Goal: Entertainment & Leisure: Consume media (video, audio)

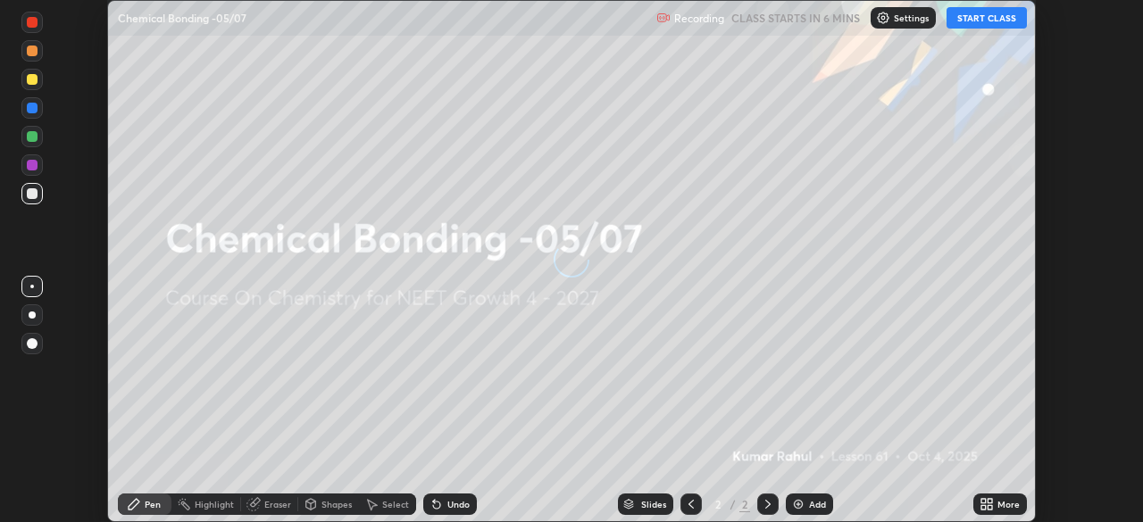
scroll to position [522, 1142]
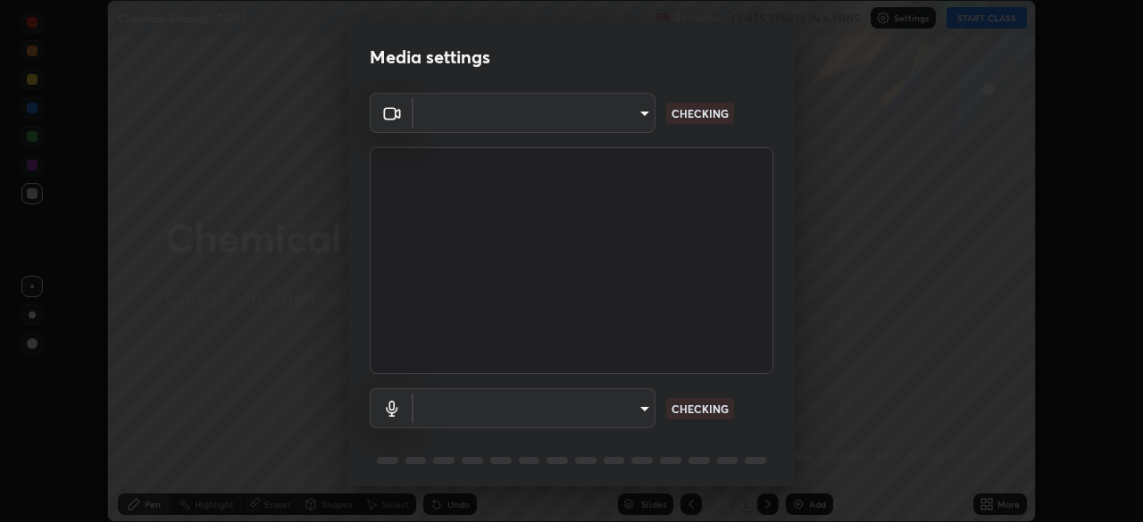
click at [587, 127] on body "Erase all Chemical Bonding -05/07 Recording CLASS STARTS IN 6 MINS Settings STA…" at bounding box center [571, 261] width 1143 height 522
click at [579, 123] on div at bounding box center [571, 261] width 1143 height 522
type input "cd196dca7ee3473cd0bbb3bb2826c5ea68ab4168b05a595dea54bdb54e95643a"
type input "8a746cdf30822f0194d7ebaae9e2952f093a53666f518d89720ff13f51db075d"
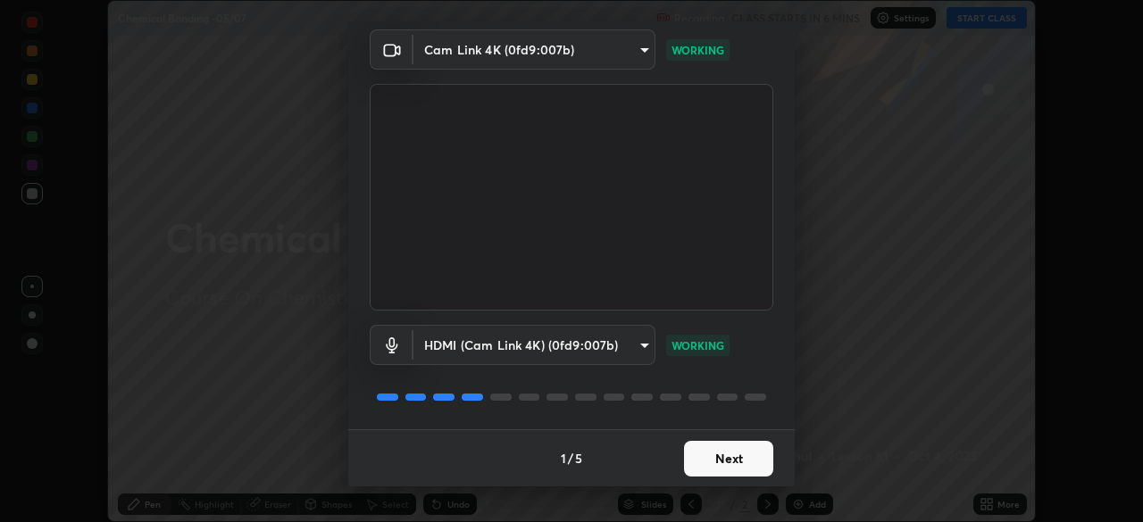
click at [720, 456] on button "Next" at bounding box center [728, 459] width 89 height 36
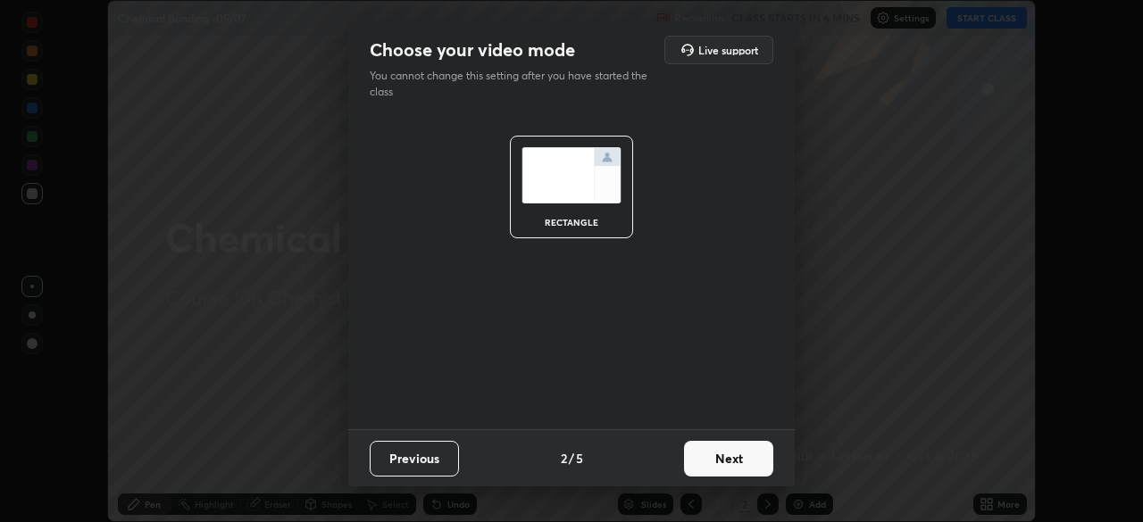
click at [738, 459] on button "Next" at bounding box center [728, 459] width 89 height 36
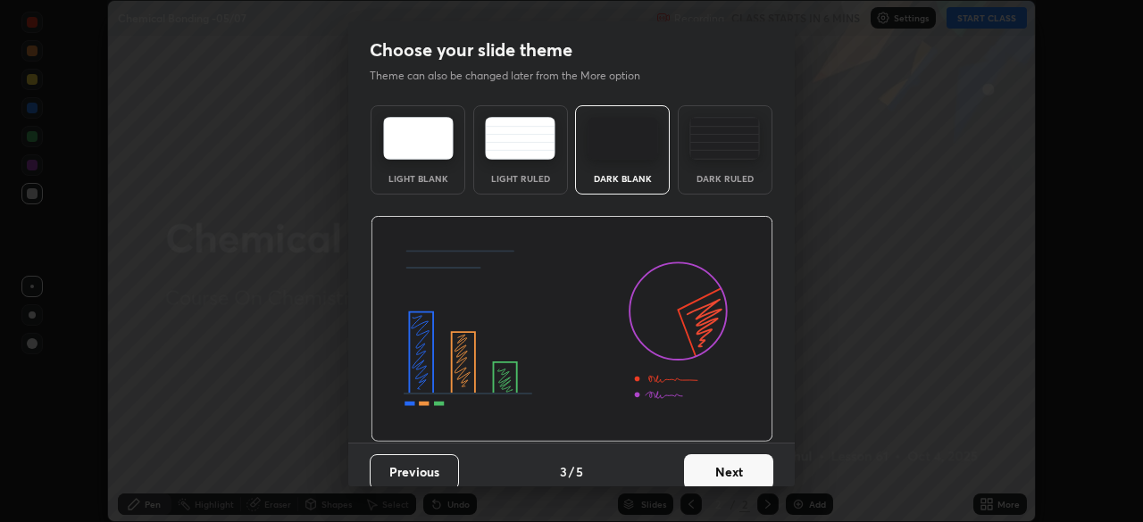
click at [747, 460] on button "Next" at bounding box center [728, 472] width 89 height 36
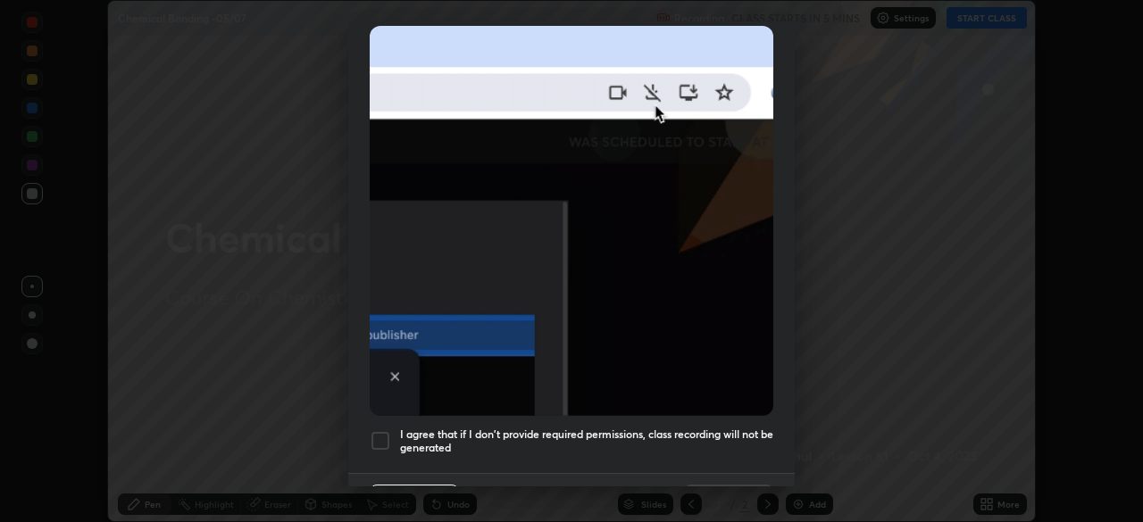
click at [378, 430] on div at bounding box center [380, 440] width 21 height 21
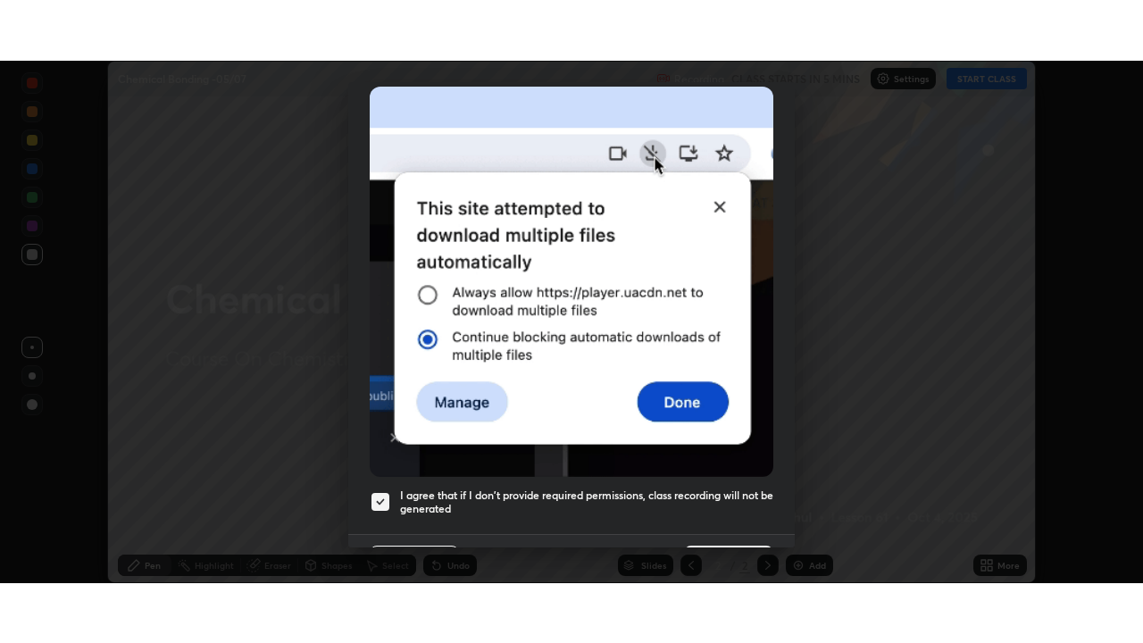
scroll to position [428, 0]
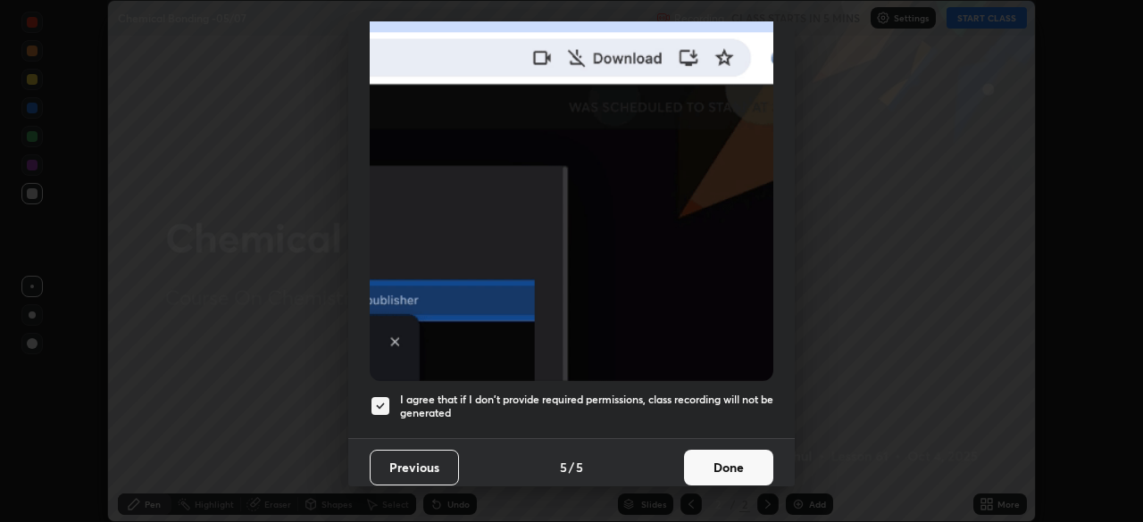
click at [721, 458] on button "Done" at bounding box center [728, 468] width 89 height 36
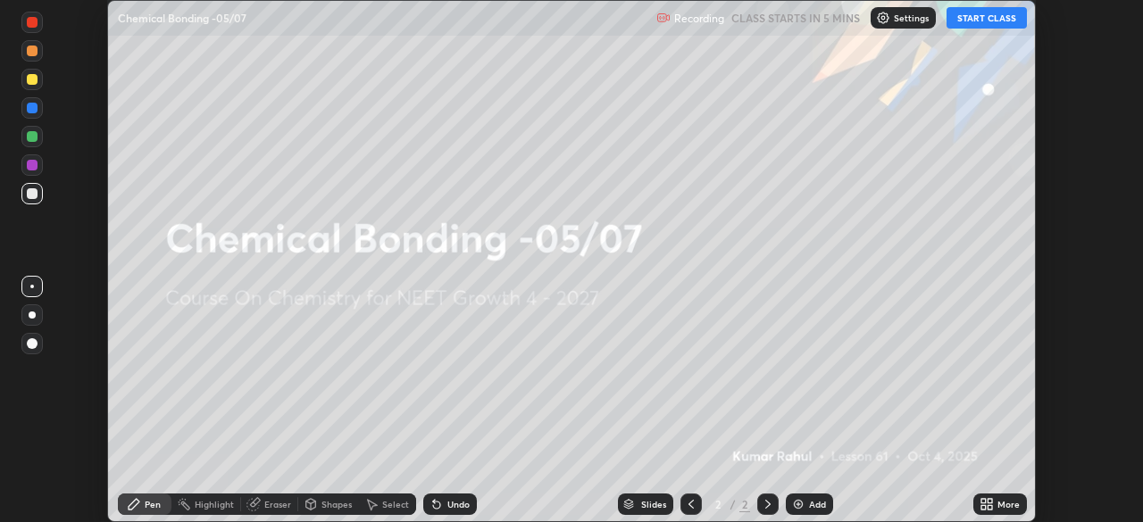
click at [983, 508] on icon at bounding box center [983, 507] width 4 height 4
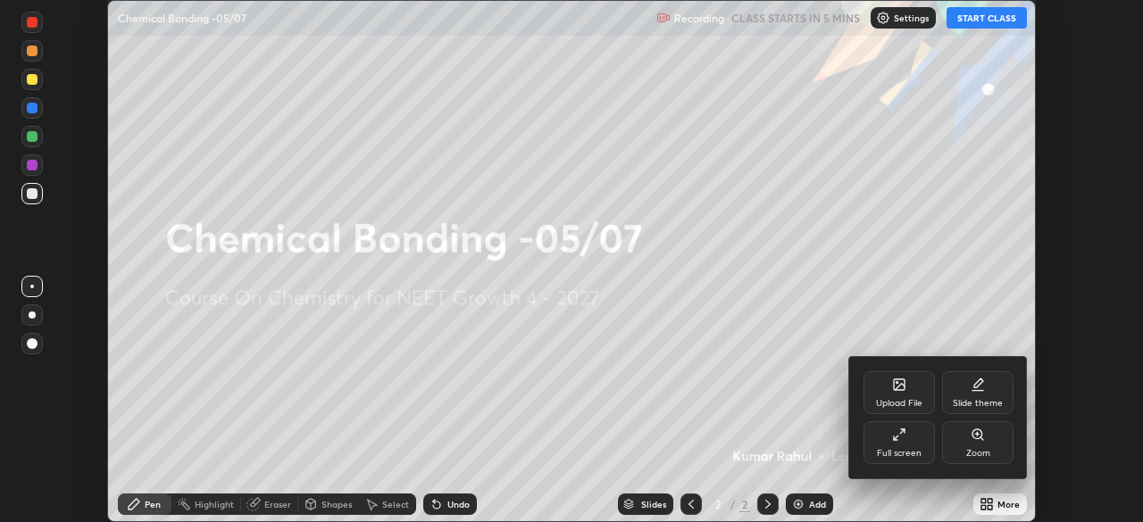
click at [908, 445] on div "Full screen" at bounding box center [898, 442] width 71 height 43
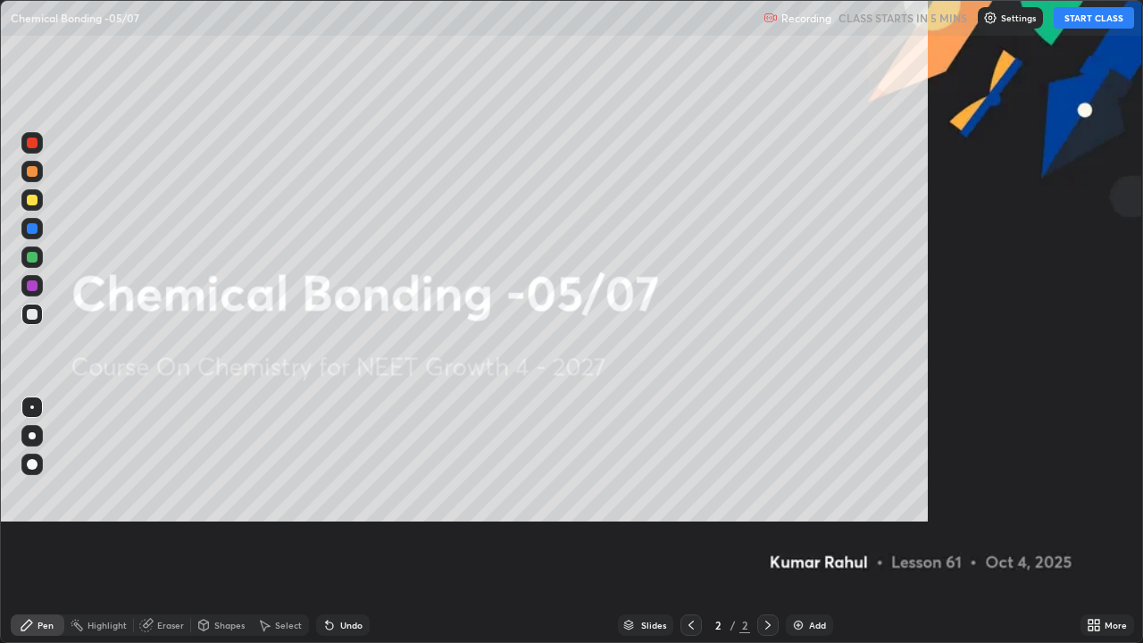
scroll to position [643, 1143]
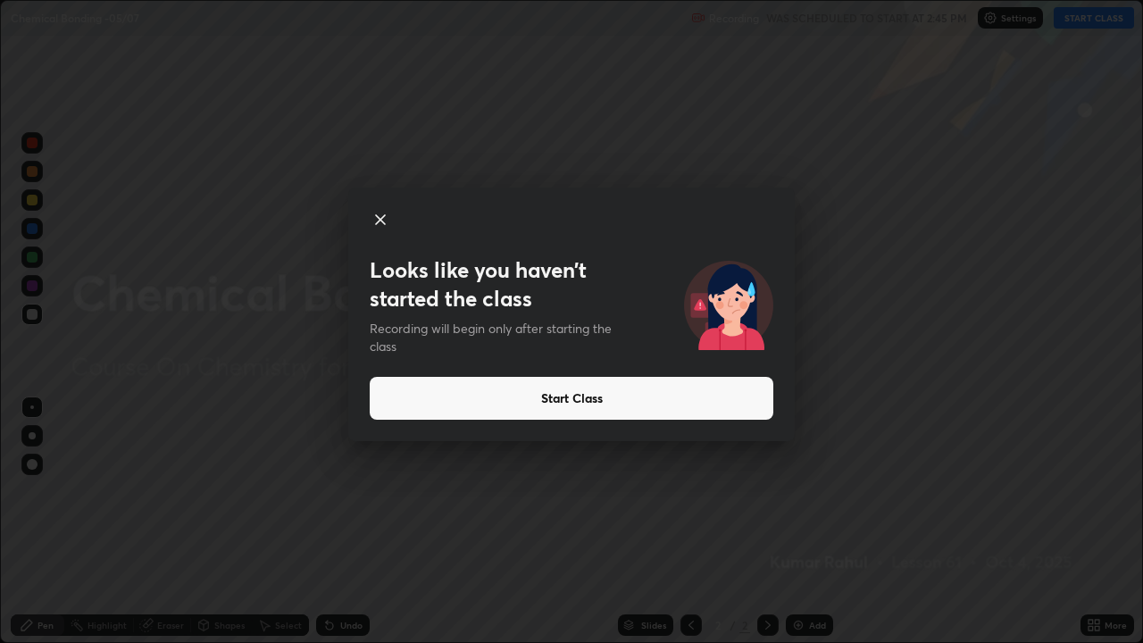
click at [610, 395] on button "Start Class" at bounding box center [572, 398] width 404 height 43
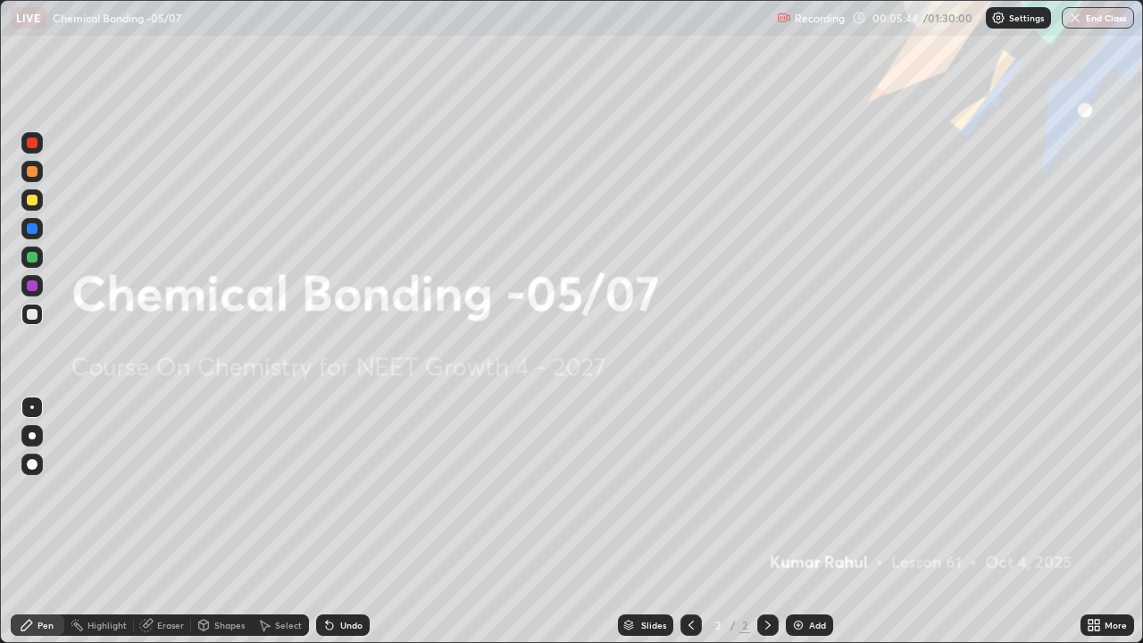
click at [809, 521] on div "Add" at bounding box center [817, 624] width 17 height 9
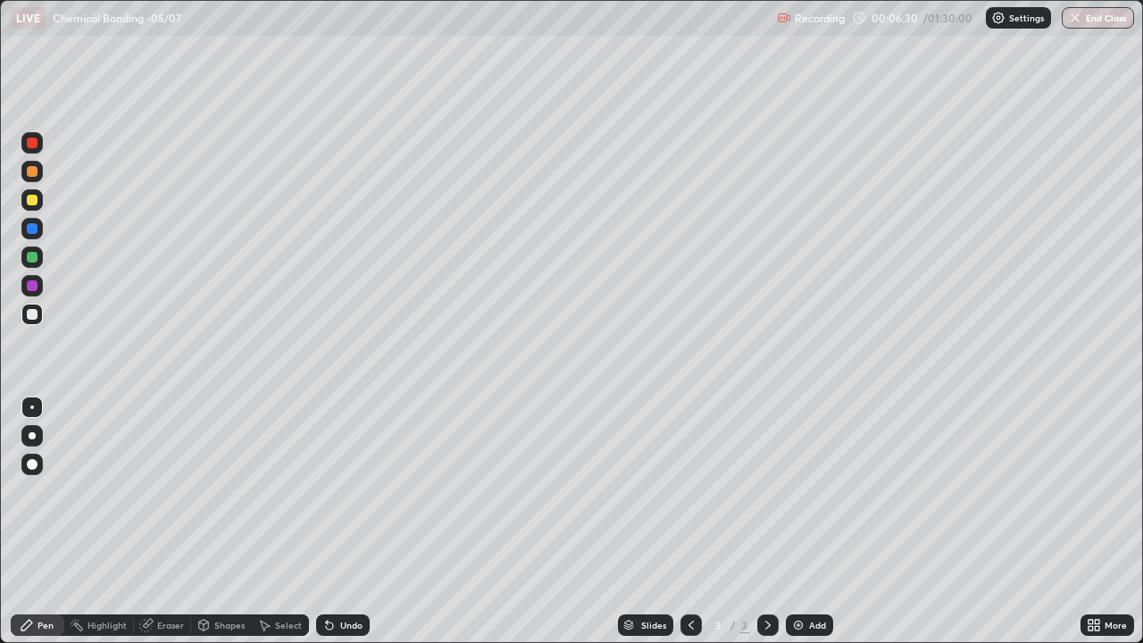
click at [36, 315] on div at bounding box center [32, 314] width 11 height 11
click at [32, 407] on div at bounding box center [32, 407] width 4 height 4
click at [31, 433] on div at bounding box center [32, 435] width 7 height 7
click at [769, 521] on icon at bounding box center [768, 625] width 14 height 14
click at [812, 521] on div "Add" at bounding box center [809, 624] width 47 height 21
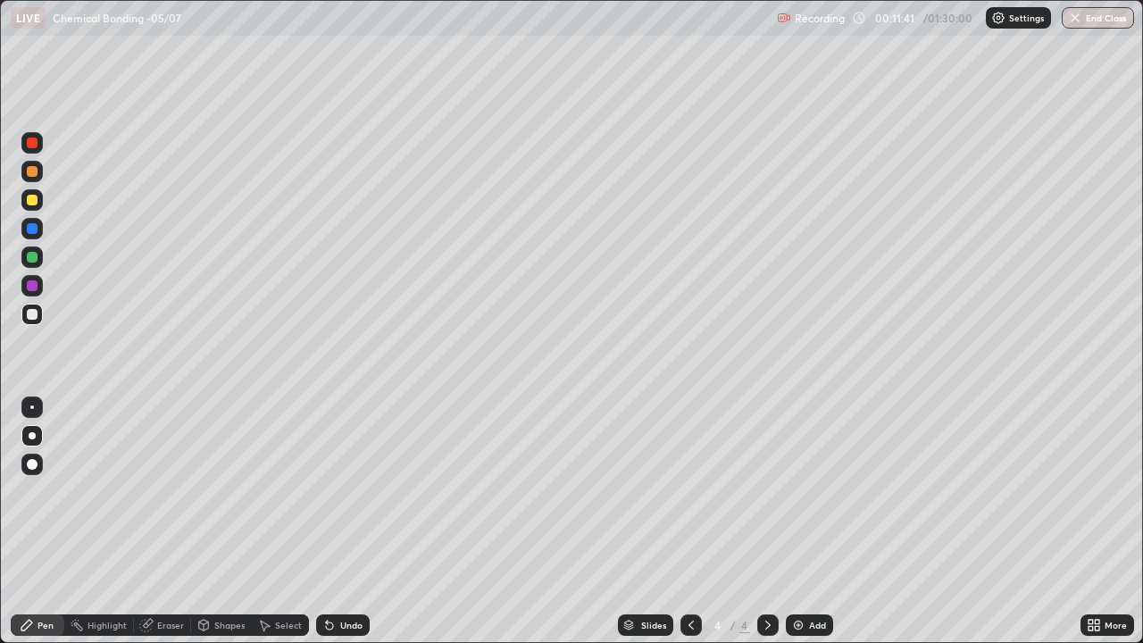
click at [691, 521] on div at bounding box center [690, 624] width 21 height 21
click at [766, 521] on icon at bounding box center [768, 625] width 14 height 14
click at [690, 521] on icon at bounding box center [691, 625] width 14 height 14
click at [768, 521] on icon at bounding box center [768, 625] width 14 height 14
click at [766, 521] on icon at bounding box center [767, 624] width 5 height 9
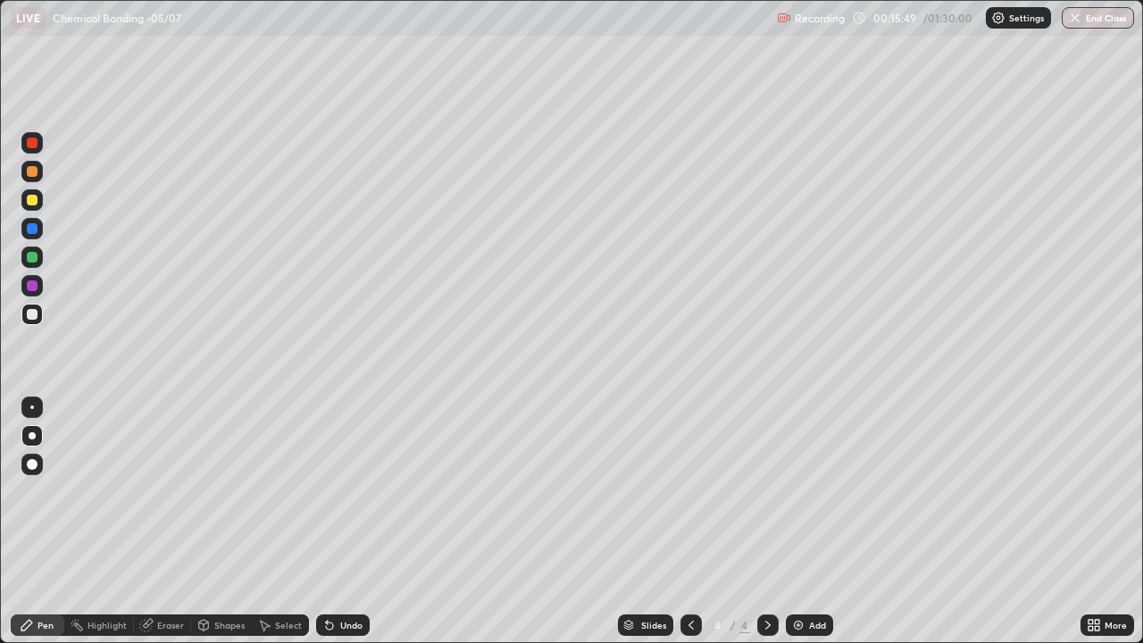
click at [809, 521] on div "Add" at bounding box center [817, 624] width 17 height 9
click at [171, 521] on div "Eraser" at bounding box center [170, 624] width 27 height 9
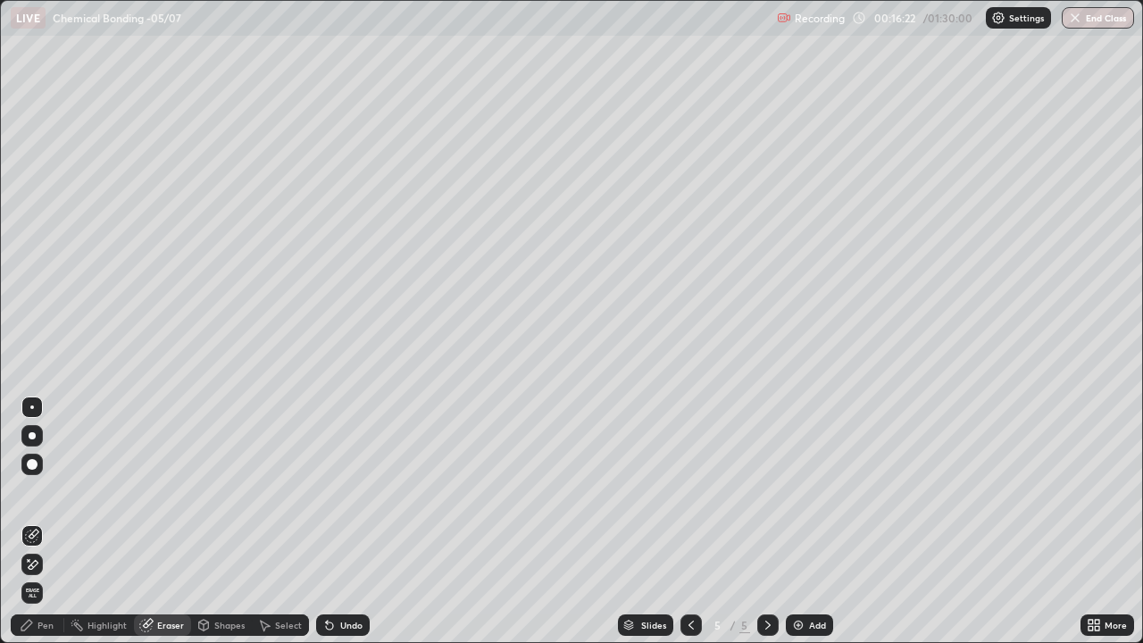
click at [50, 521] on div "Pen" at bounding box center [45, 624] width 16 height 9
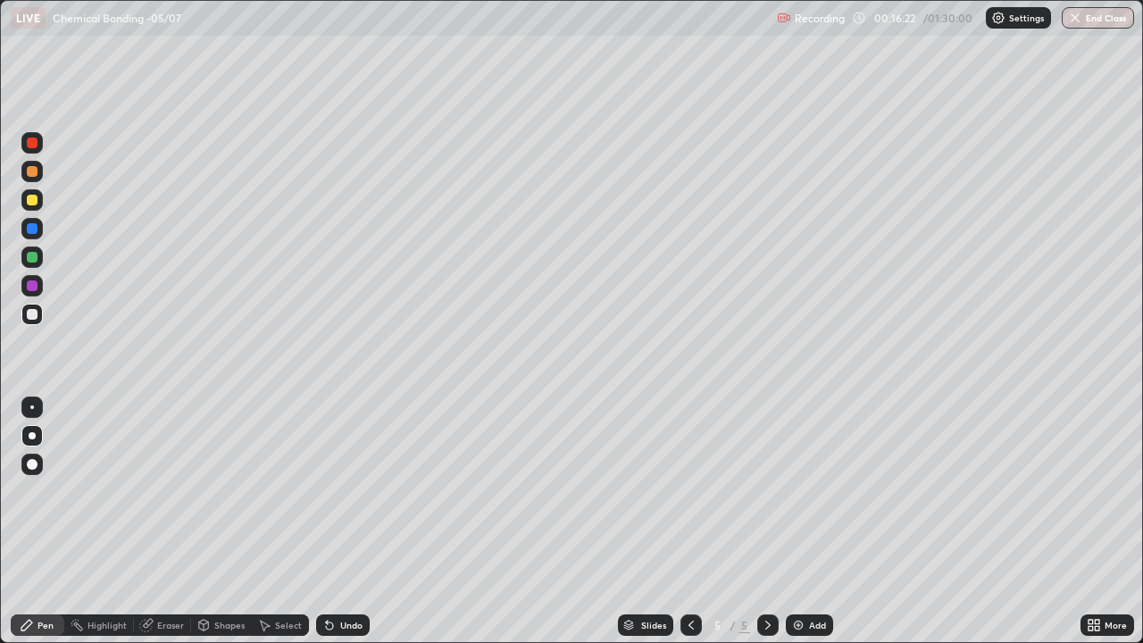
click at [48, 521] on div "Pen" at bounding box center [45, 624] width 16 height 9
click at [689, 521] on icon at bounding box center [691, 625] width 14 height 14
click at [765, 521] on icon at bounding box center [767, 624] width 5 height 9
click at [764, 521] on icon at bounding box center [768, 625] width 14 height 14
click at [811, 521] on div "Add" at bounding box center [817, 624] width 17 height 9
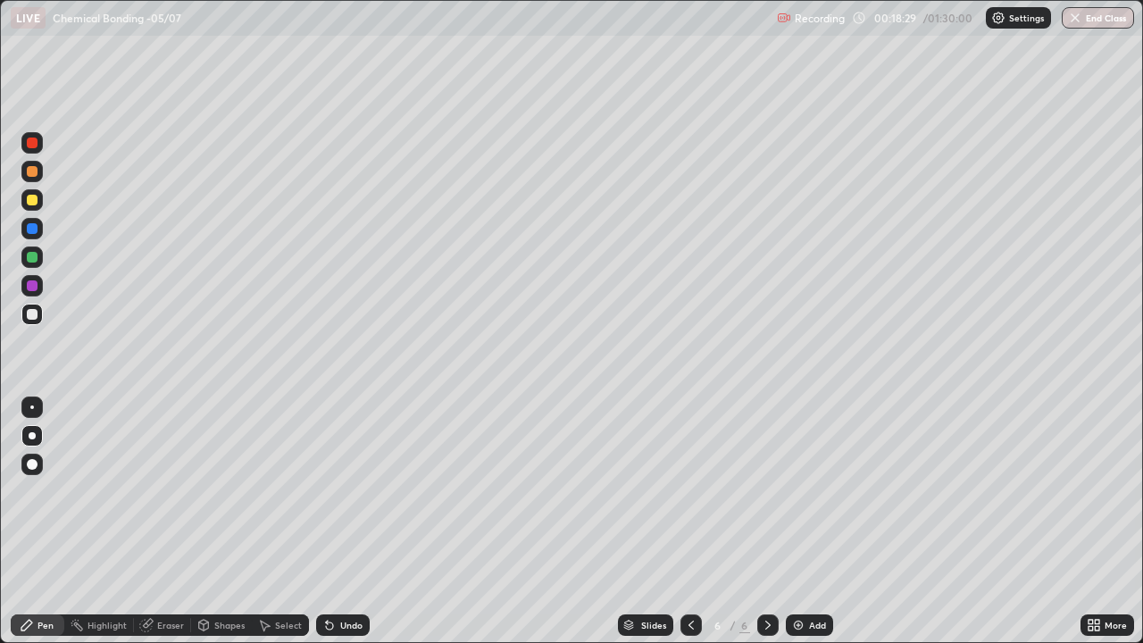
click at [689, 521] on icon at bounding box center [691, 625] width 14 height 14
click at [757, 521] on div at bounding box center [767, 624] width 21 height 21
click at [767, 521] on icon at bounding box center [768, 625] width 14 height 14
click at [809, 521] on div "Add" at bounding box center [817, 624] width 17 height 9
click at [34, 200] on div at bounding box center [32, 200] width 11 height 11
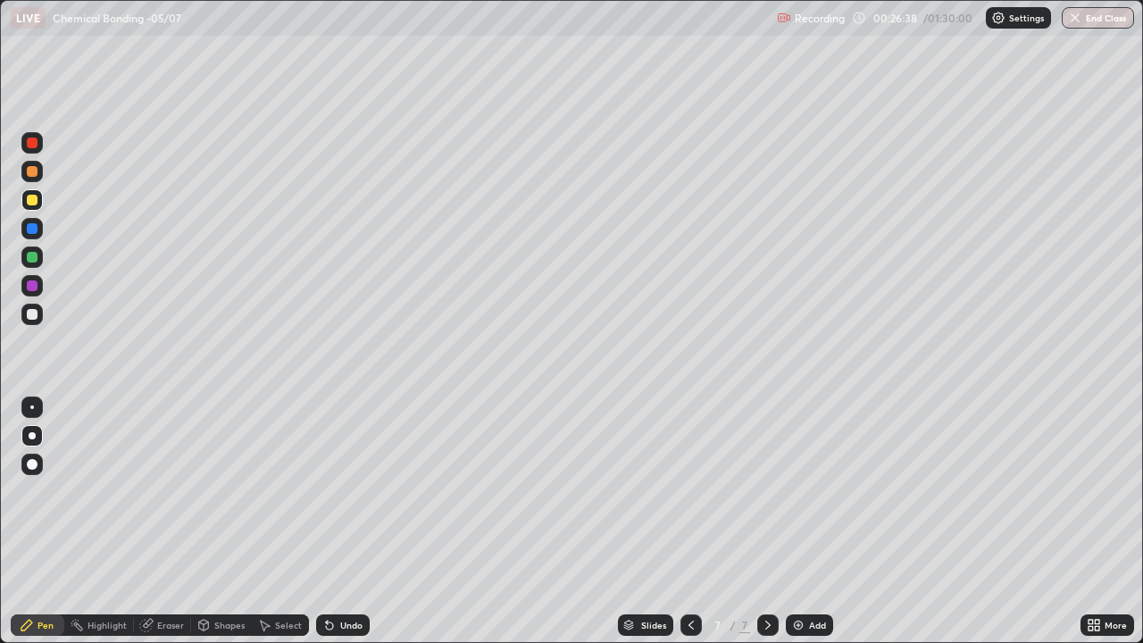
click at [36, 317] on div at bounding box center [32, 314] width 11 height 11
click at [766, 521] on icon at bounding box center [768, 625] width 14 height 14
click at [809, 521] on div "Add" at bounding box center [817, 624] width 17 height 9
click at [175, 521] on div "Eraser" at bounding box center [170, 624] width 27 height 9
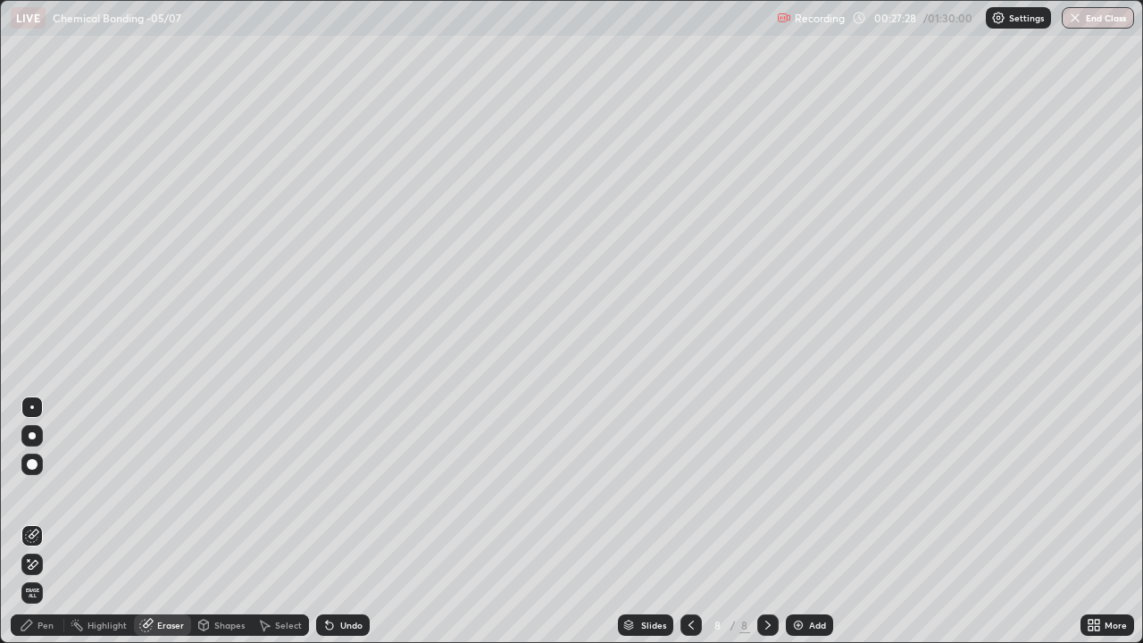
click at [51, 521] on div "Pen" at bounding box center [45, 624] width 16 height 9
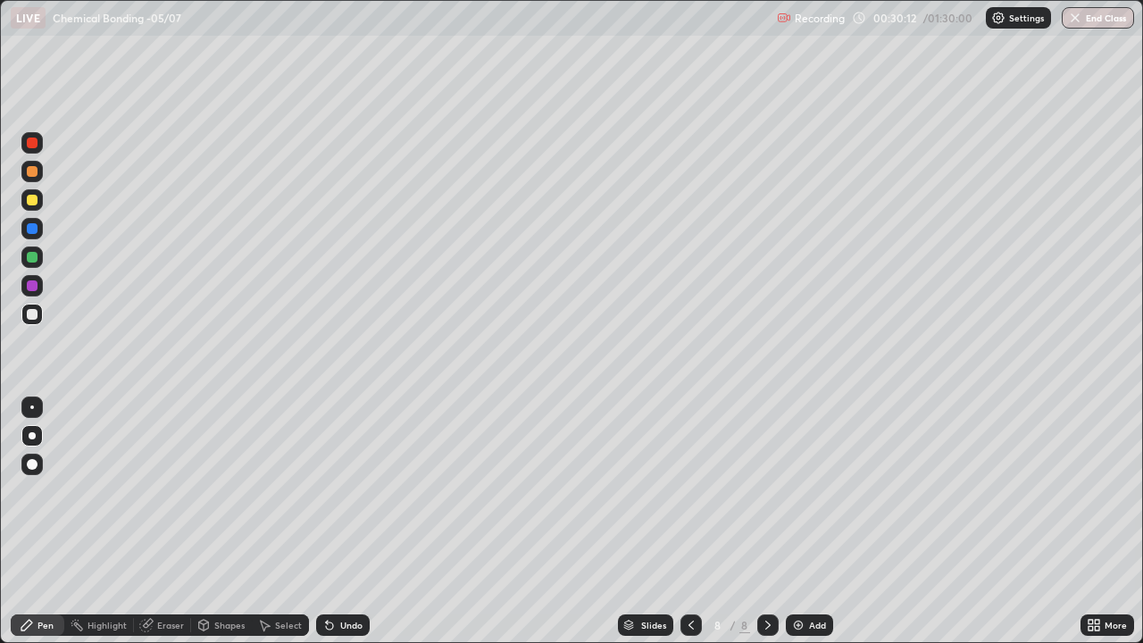
click at [767, 521] on icon at bounding box center [767, 624] width 5 height 9
click at [815, 521] on div "Add" at bounding box center [817, 624] width 17 height 9
click at [764, 521] on icon at bounding box center [768, 625] width 14 height 14
click at [815, 521] on div "Add" at bounding box center [817, 624] width 17 height 9
click at [172, 521] on div "Eraser" at bounding box center [170, 624] width 27 height 9
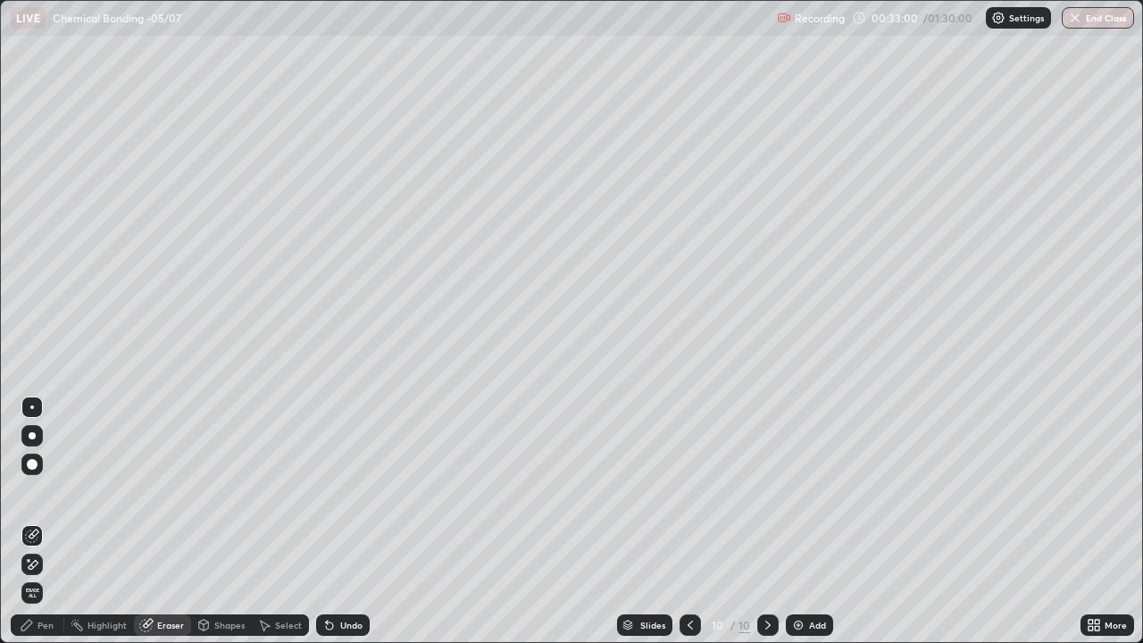
click at [46, 521] on div "Pen" at bounding box center [38, 624] width 54 height 21
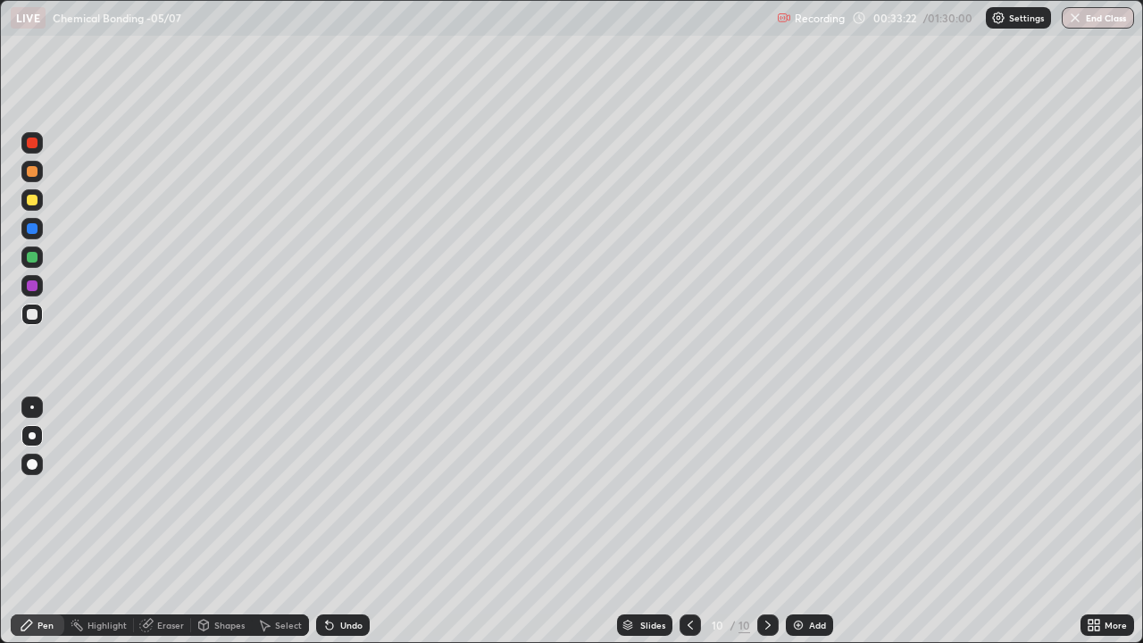
click at [766, 521] on icon at bounding box center [768, 625] width 14 height 14
click at [815, 521] on div "Add" at bounding box center [817, 624] width 17 height 9
click at [169, 521] on div "Eraser" at bounding box center [170, 624] width 27 height 9
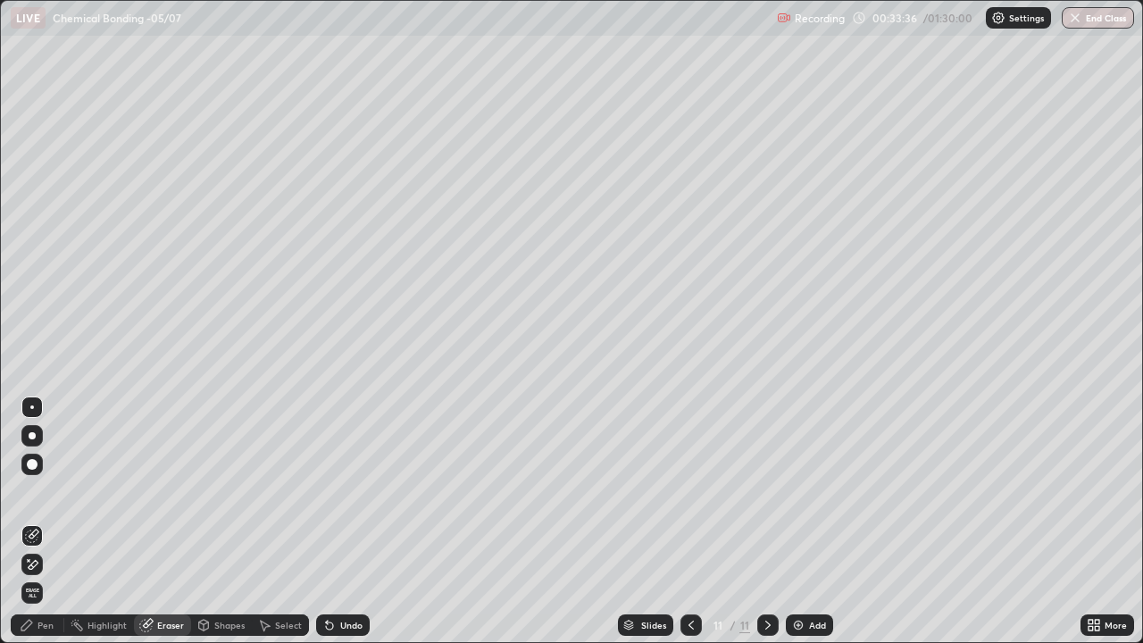
click at [45, 521] on div "Pen" at bounding box center [45, 624] width 16 height 9
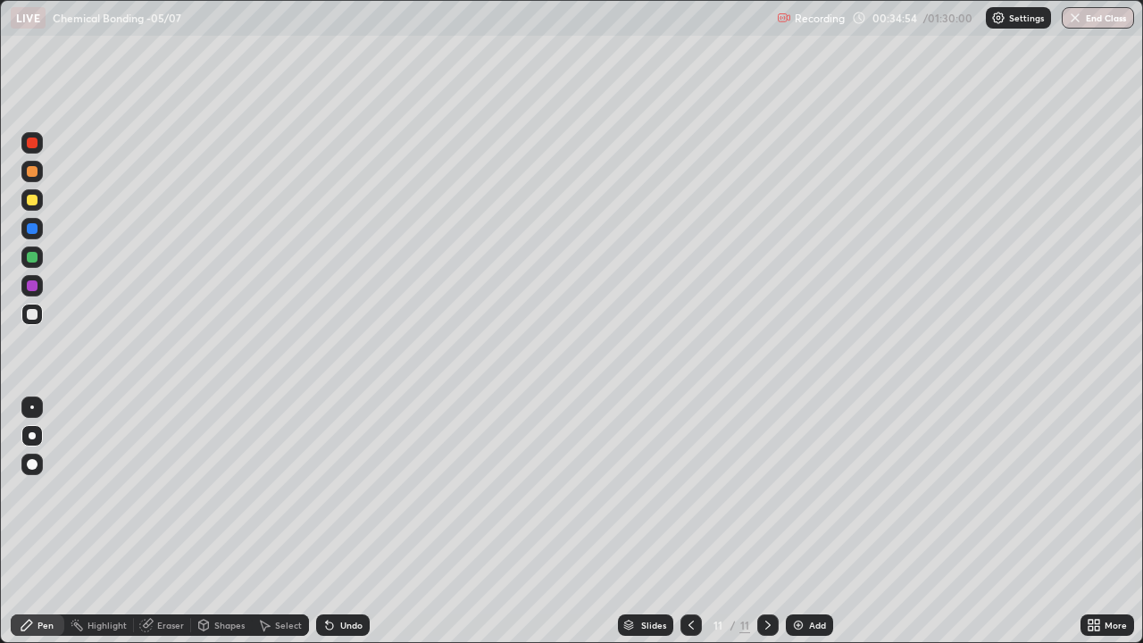
click at [167, 521] on div "Eraser" at bounding box center [162, 624] width 57 height 21
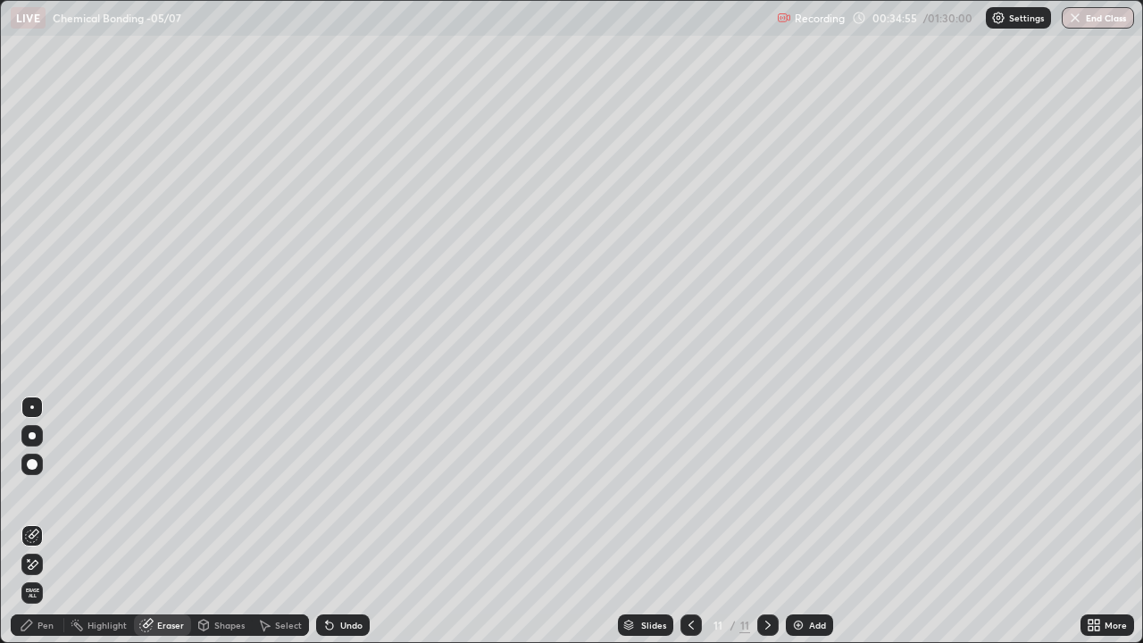
click at [43, 521] on div "Pen" at bounding box center [45, 624] width 16 height 9
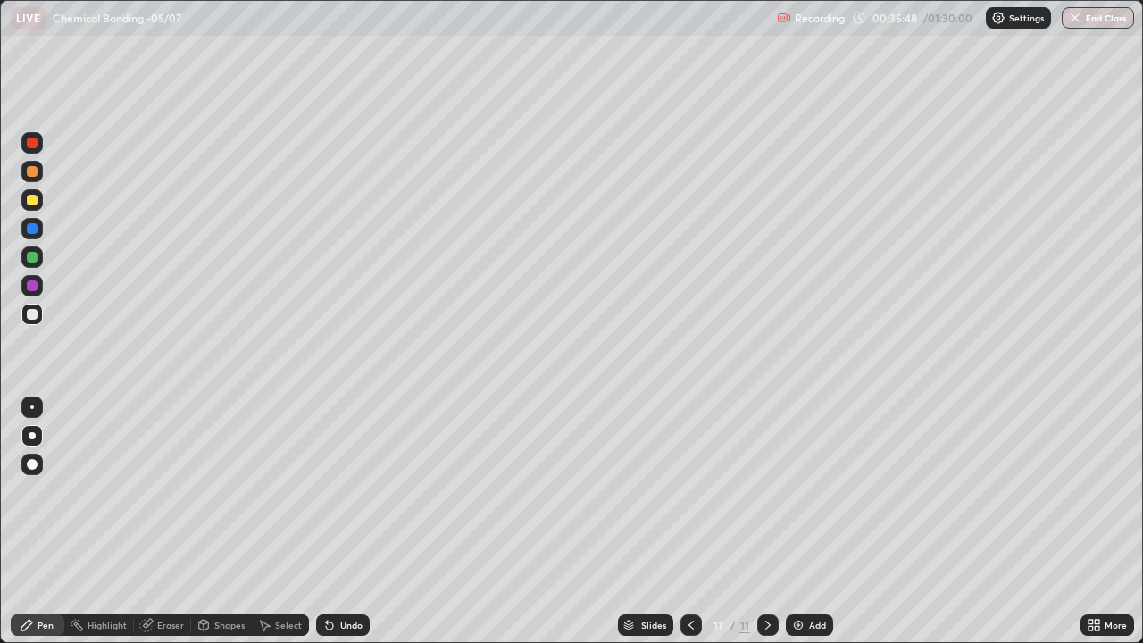
click at [30, 257] on div at bounding box center [32, 257] width 11 height 11
click at [765, 521] on icon at bounding box center [768, 625] width 14 height 14
click at [814, 521] on div "Add" at bounding box center [817, 624] width 17 height 9
click at [33, 314] on div at bounding box center [32, 314] width 11 height 11
click at [30, 229] on div at bounding box center [32, 228] width 11 height 11
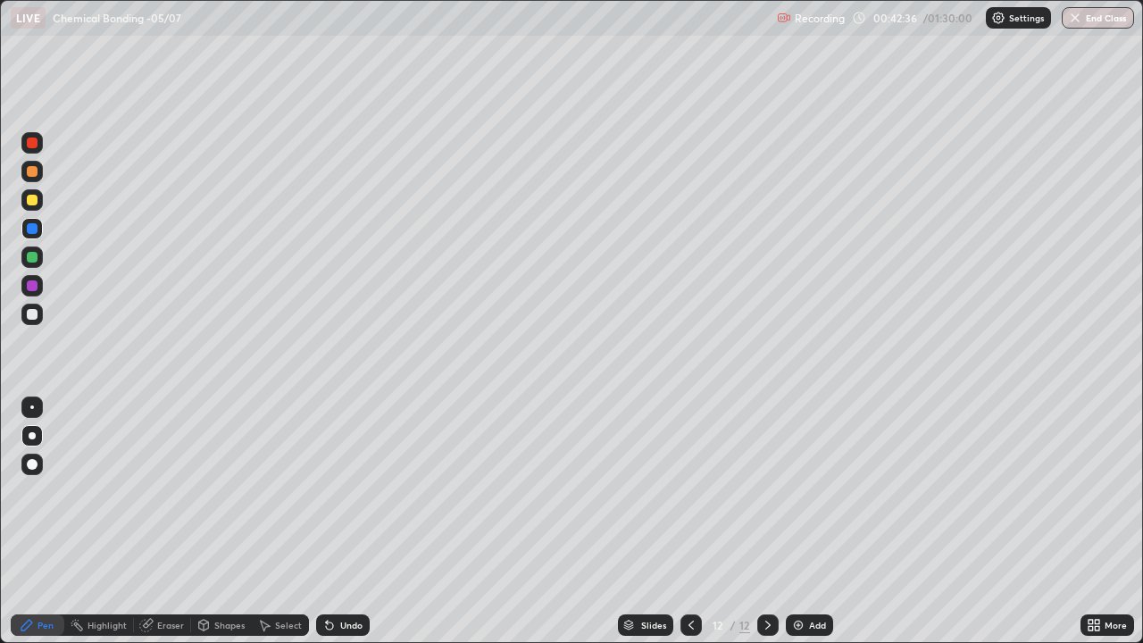
click at [768, 521] on icon at bounding box center [768, 625] width 14 height 14
click at [809, 521] on div "Add" at bounding box center [817, 624] width 17 height 9
click at [766, 521] on icon at bounding box center [768, 625] width 14 height 14
click at [804, 521] on div "Add" at bounding box center [809, 624] width 47 height 21
click at [36, 313] on div at bounding box center [32, 314] width 11 height 11
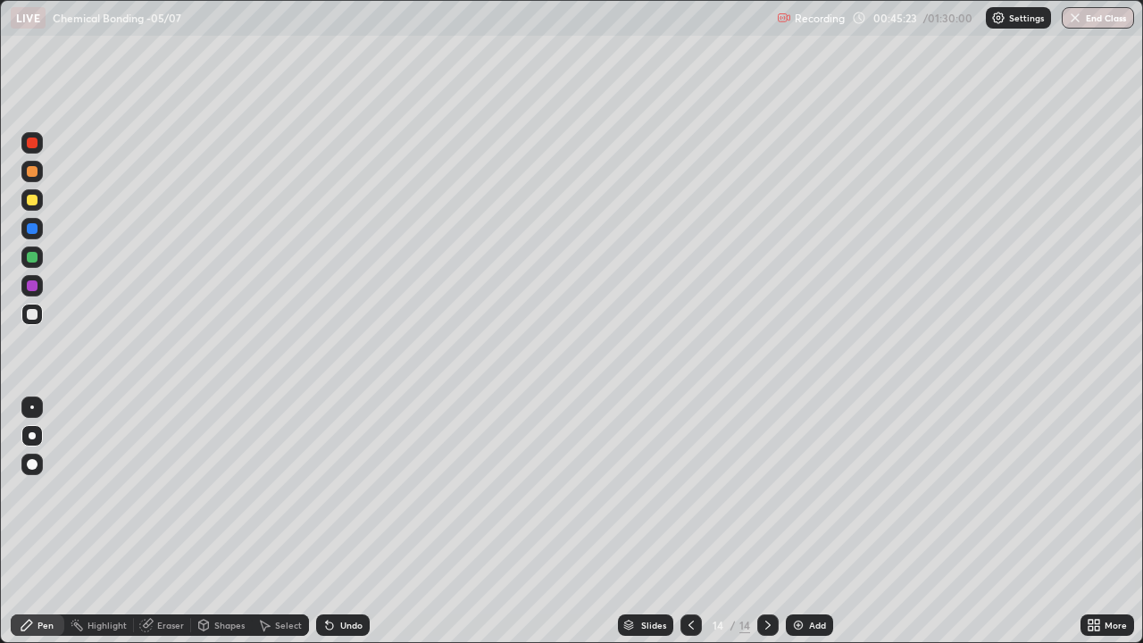
click at [177, 521] on div "Eraser" at bounding box center [170, 624] width 27 height 9
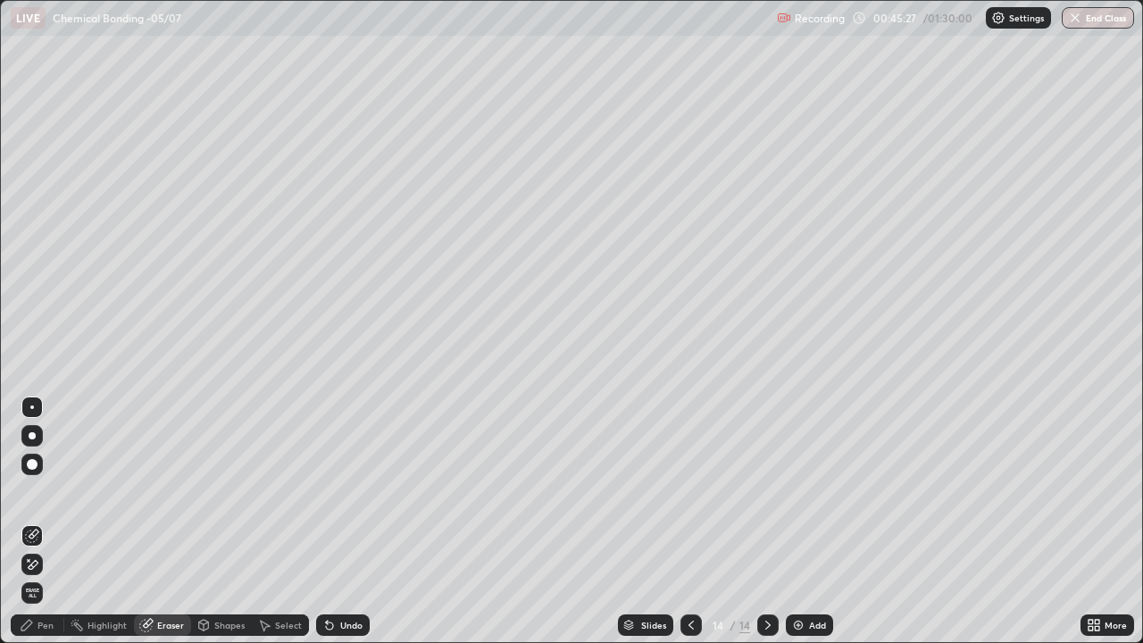
click at [47, 521] on div "Pen" at bounding box center [45, 624] width 16 height 9
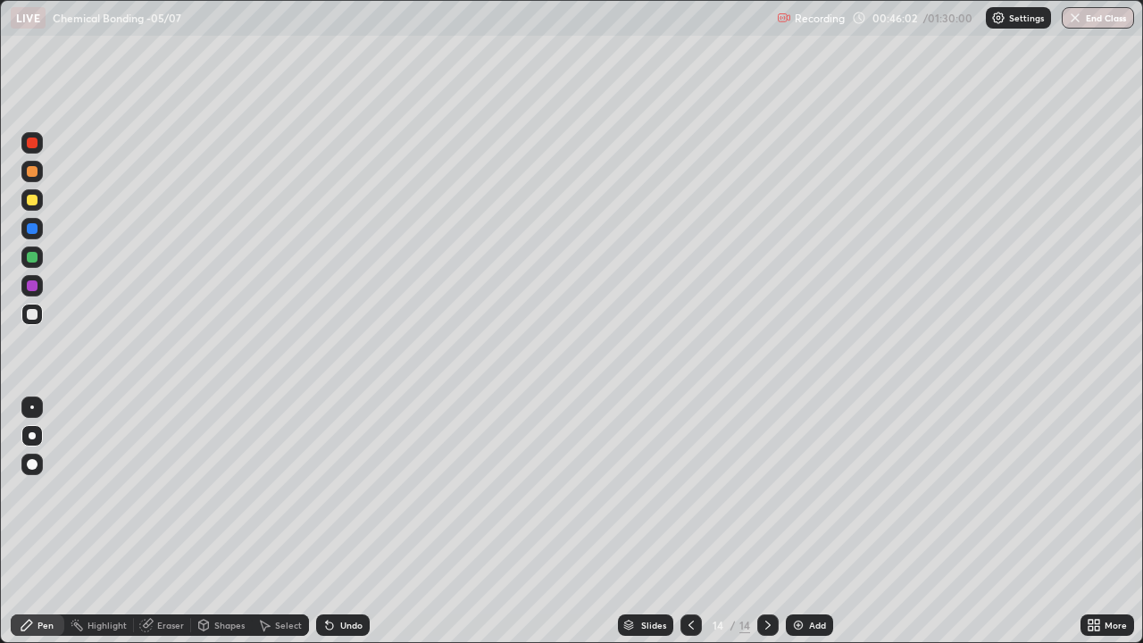
click at [766, 521] on icon at bounding box center [768, 625] width 14 height 14
click at [814, 521] on div "Add" at bounding box center [817, 624] width 17 height 9
click at [766, 521] on icon at bounding box center [768, 625] width 14 height 14
click at [809, 521] on div "Add" at bounding box center [817, 624] width 17 height 9
click at [689, 521] on icon at bounding box center [691, 625] width 14 height 14
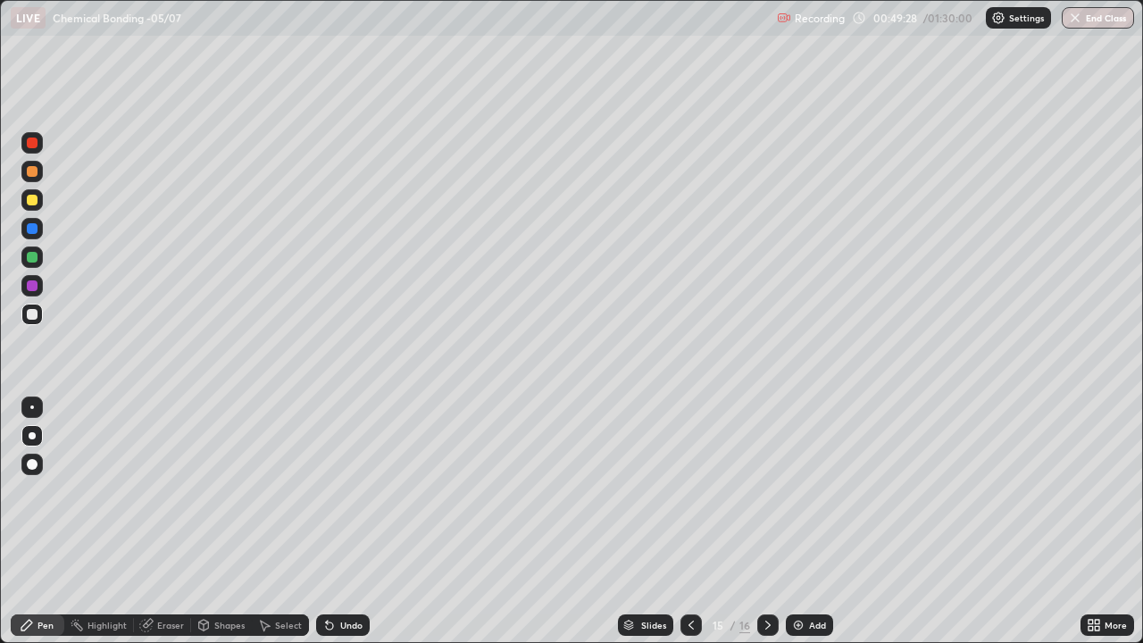
click at [689, 521] on icon at bounding box center [691, 625] width 14 height 14
click at [770, 521] on icon at bounding box center [768, 625] width 14 height 14
click at [766, 521] on icon at bounding box center [768, 625] width 14 height 14
click at [32, 258] on div at bounding box center [32, 257] width 11 height 11
click at [767, 521] on icon at bounding box center [768, 625] width 14 height 14
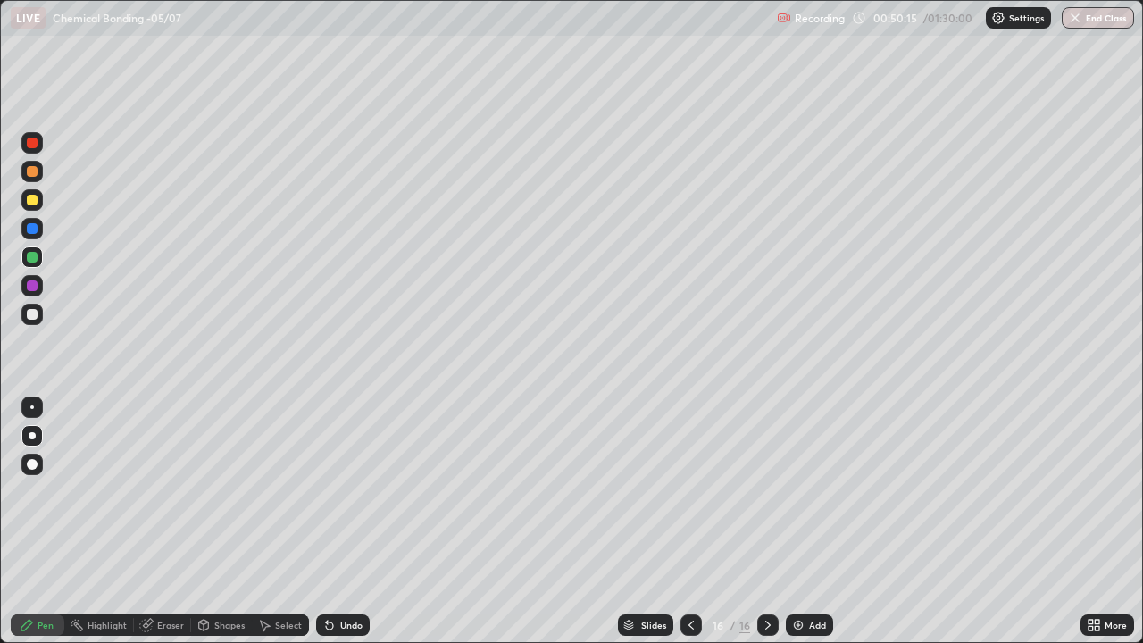
click at [815, 521] on div "Add" at bounding box center [817, 624] width 17 height 9
click at [36, 315] on div at bounding box center [32, 314] width 11 height 11
click at [766, 521] on icon at bounding box center [768, 625] width 14 height 14
click at [767, 521] on icon at bounding box center [768, 625] width 14 height 14
click at [689, 521] on icon at bounding box center [691, 625] width 14 height 14
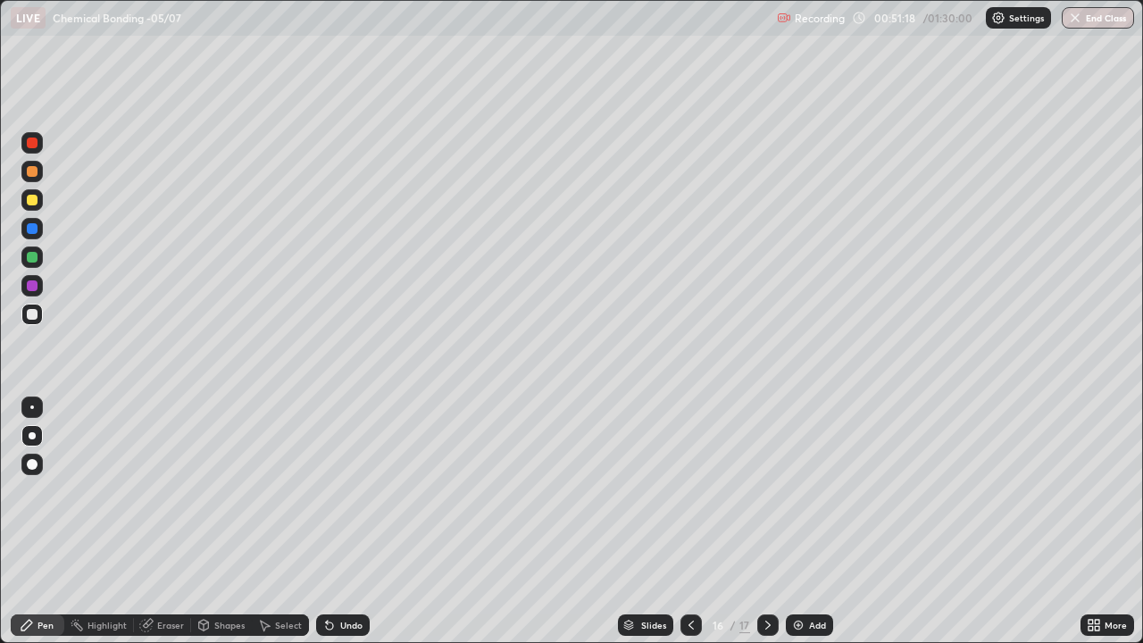
click at [689, 521] on icon at bounding box center [691, 625] width 14 height 14
click at [691, 521] on icon at bounding box center [691, 625] width 14 height 14
click at [689, 521] on icon at bounding box center [691, 625] width 14 height 14
click at [770, 521] on icon at bounding box center [768, 625] width 14 height 14
click at [766, 521] on icon at bounding box center [768, 625] width 14 height 14
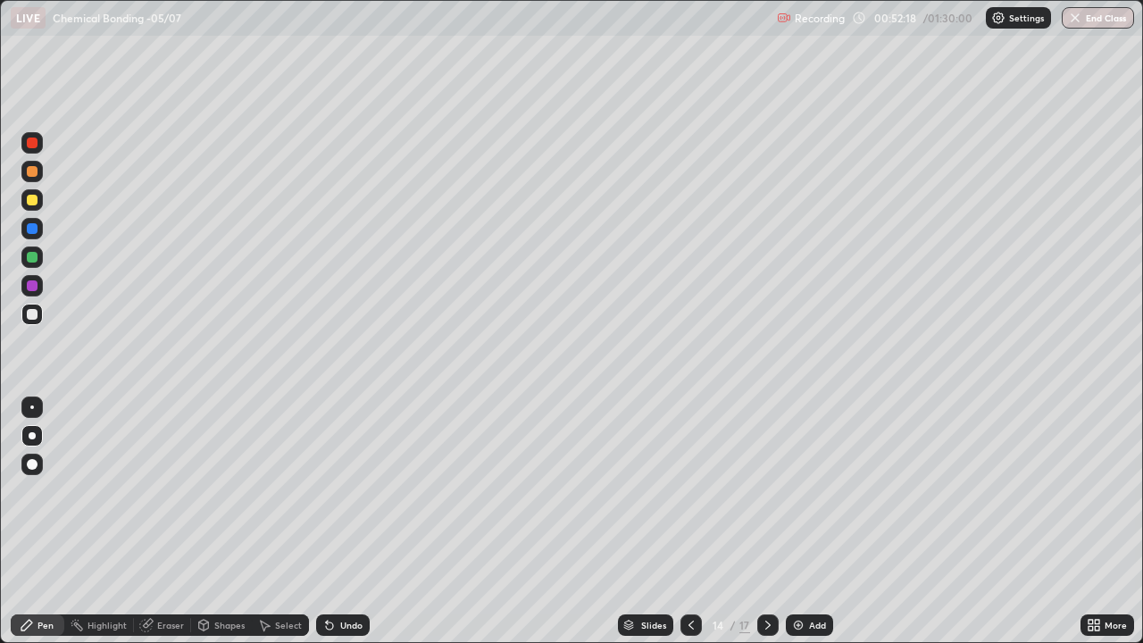
click at [766, 521] on icon at bounding box center [768, 625] width 14 height 14
click at [768, 521] on icon at bounding box center [768, 625] width 14 height 14
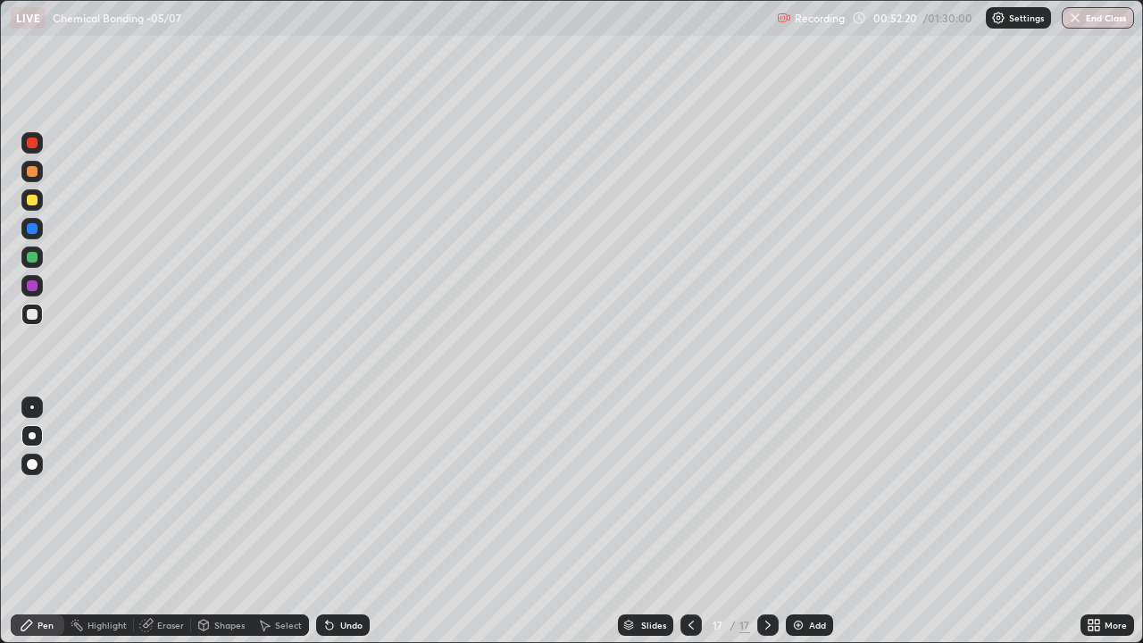
click at [809, 521] on div "Add" at bounding box center [817, 624] width 17 height 9
click at [39, 314] on div at bounding box center [31, 314] width 21 height 21
click at [692, 521] on icon at bounding box center [691, 625] width 14 height 14
click at [691, 521] on icon at bounding box center [691, 625] width 14 height 14
click at [690, 521] on div at bounding box center [690, 624] width 21 height 21
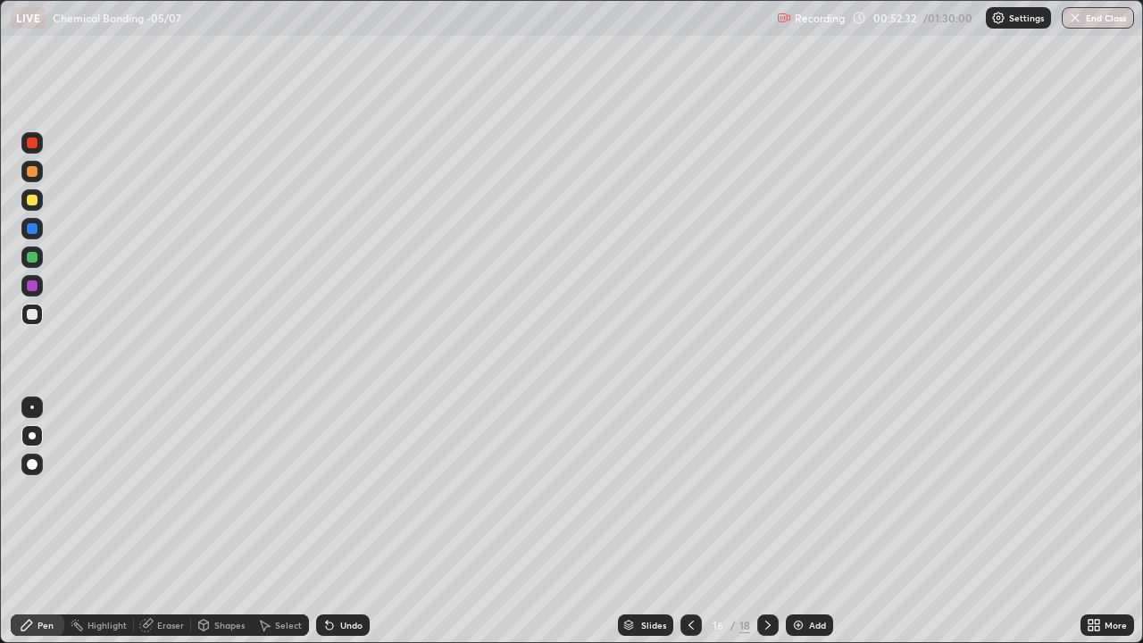
click at [690, 521] on div at bounding box center [690, 624] width 21 height 21
click at [688, 521] on div at bounding box center [690, 624] width 21 height 21
click at [689, 521] on div at bounding box center [690, 624] width 21 height 21
click at [694, 521] on div at bounding box center [690, 624] width 21 height 21
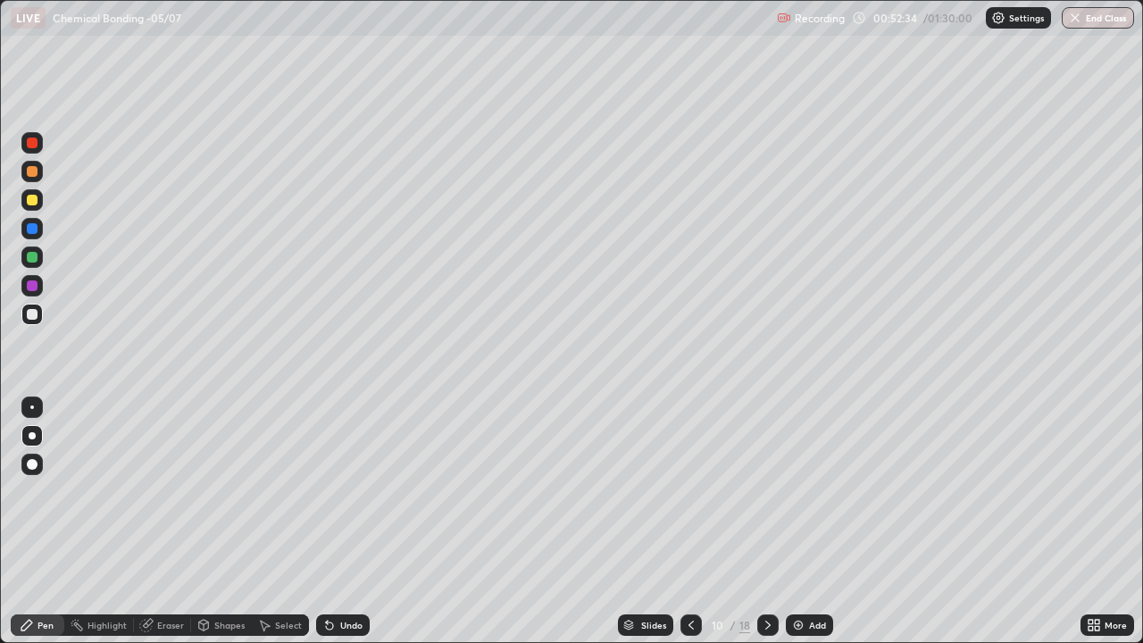
click at [692, 521] on icon at bounding box center [691, 625] width 14 height 14
click at [690, 521] on icon at bounding box center [691, 625] width 14 height 14
click at [687, 521] on div at bounding box center [690, 624] width 21 height 21
click at [689, 521] on icon at bounding box center [691, 625] width 14 height 14
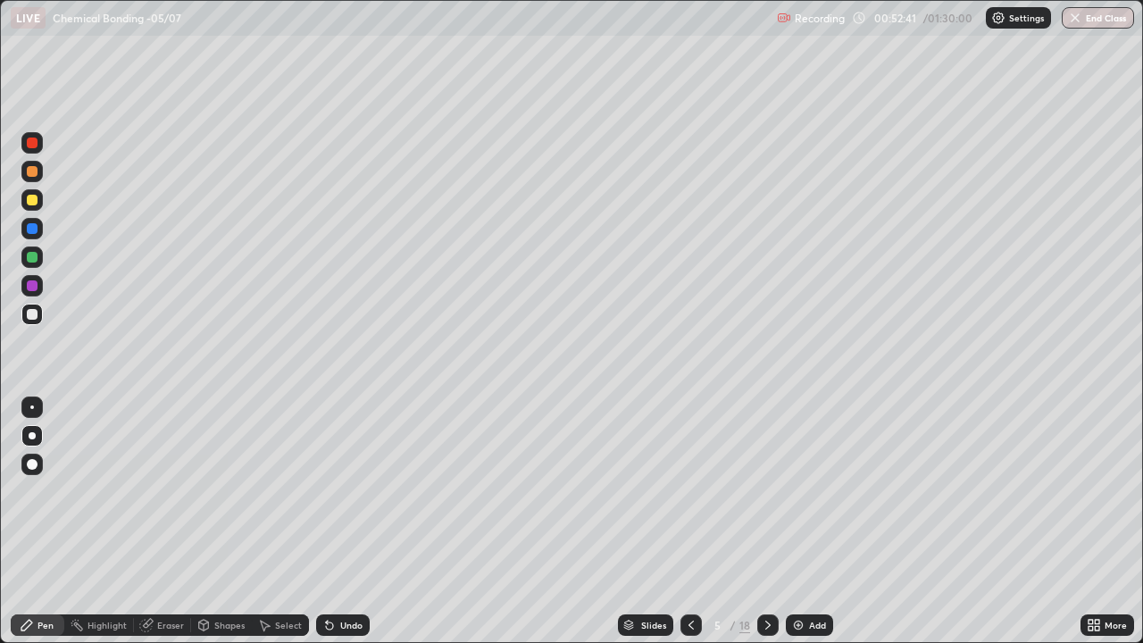
click at [690, 521] on div at bounding box center [690, 624] width 21 height 21
click at [688, 521] on icon at bounding box center [691, 625] width 14 height 14
click at [767, 521] on icon at bounding box center [768, 625] width 14 height 14
click at [766, 521] on icon at bounding box center [768, 625] width 14 height 14
click at [764, 521] on icon at bounding box center [768, 625] width 14 height 14
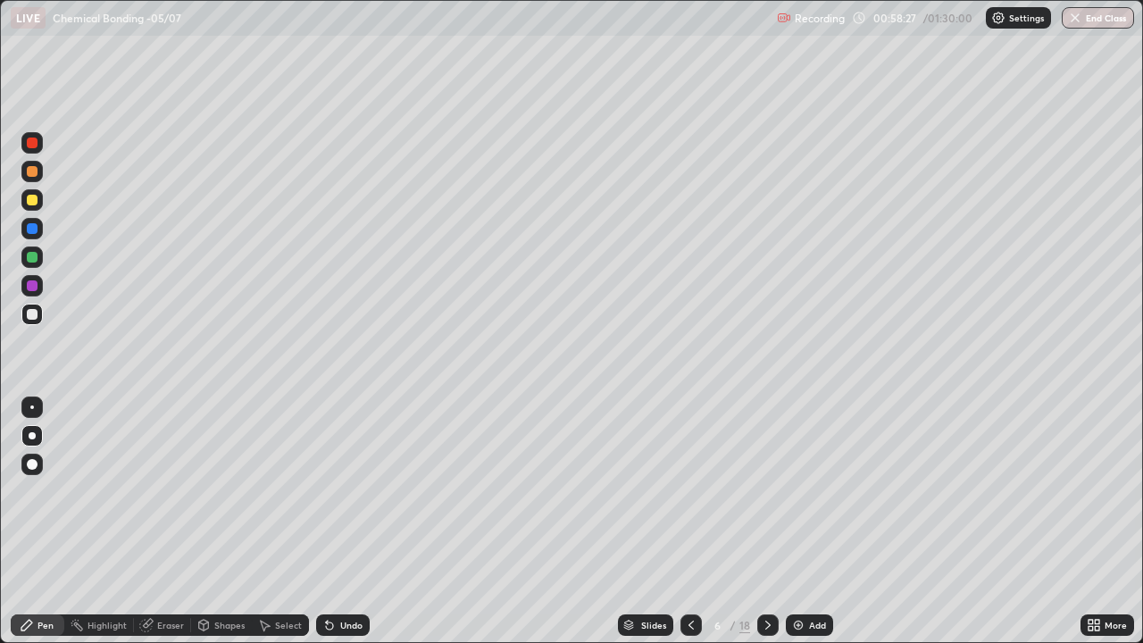
click at [766, 521] on icon at bounding box center [768, 625] width 14 height 14
click at [773, 521] on div at bounding box center [767, 624] width 21 height 21
click at [766, 521] on icon at bounding box center [768, 625] width 14 height 14
click at [689, 521] on icon at bounding box center [691, 625] width 14 height 14
click at [769, 521] on icon at bounding box center [768, 625] width 14 height 14
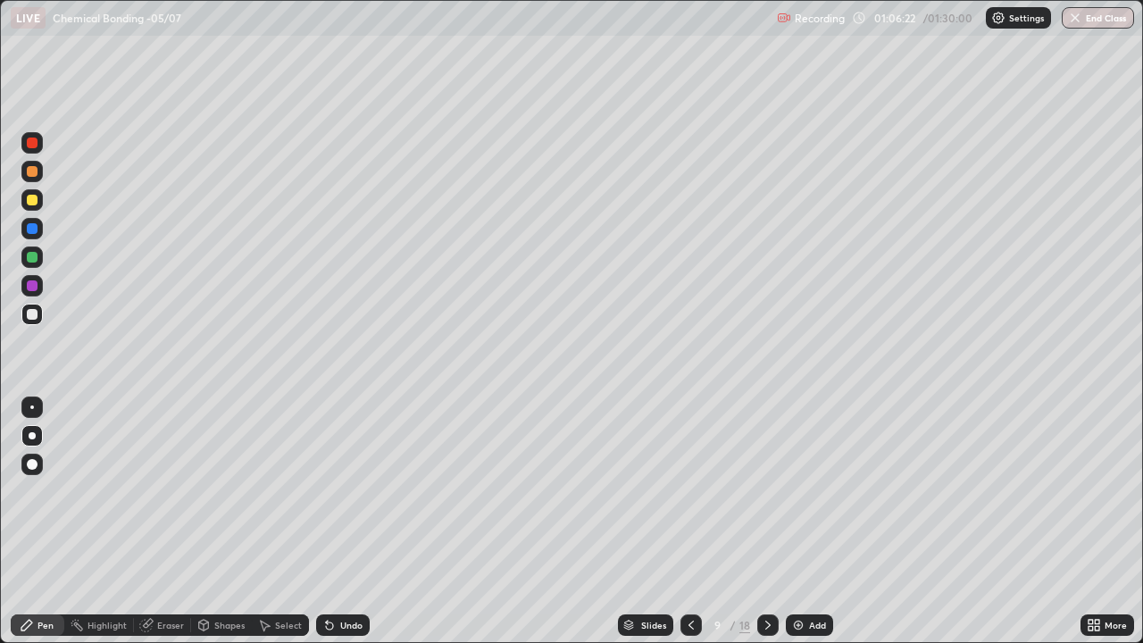
click at [766, 521] on icon at bounding box center [768, 625] width 14 height 14
click at [689, 521] on icon at bounding box center [691, 625] width 14 height 14
click at [762, 521] on icon at bounding box center [768, 625] width 14 height 14
click at [769, 521] on icon at bounding box center [768, 625] width 14 height 14
click at [766, 521] on icon at bounding box center [768, 625] width 14 height 14
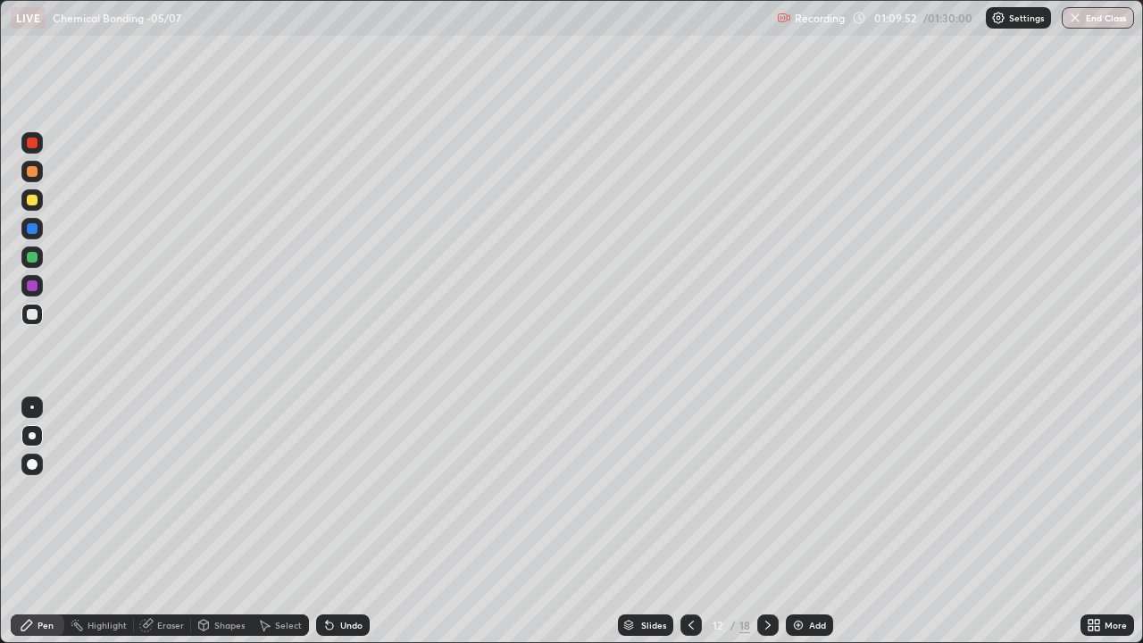
click at [689, 521] on icon at bounding box center [691, 625] width 14 height 14
click at [770, 521] on div at bounding box center [767, 624] width 21 height 21
click at [773, 521] on icon at bounding box center [768, 625] width 14 height 14
click at [763, 521] on icon at bounding box center [768, 625] width 14 height 14
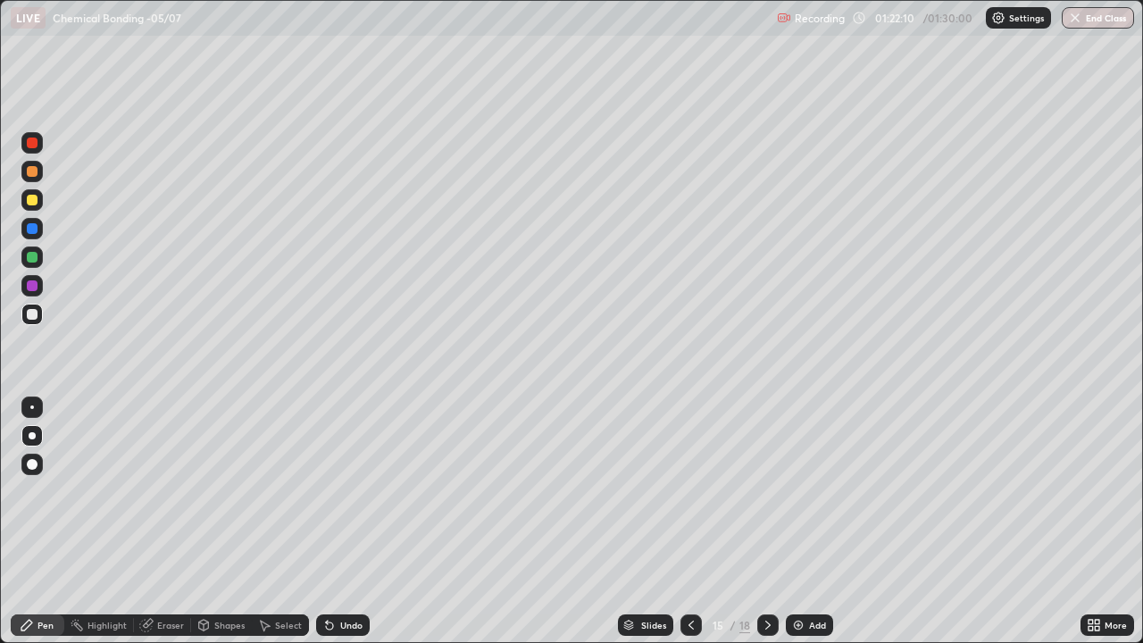
click at [766, 521] on icon at bounding box center [768, 625] width 14 height 14
click at [695, 521] on div at bounding box center [690, 624] width 21 height 21
click at [774, 521] on div at bounding box center [767, 624] width 21 height 21
click at [766, 521] on icon at bounding box center [768, 625] width 14 height 14
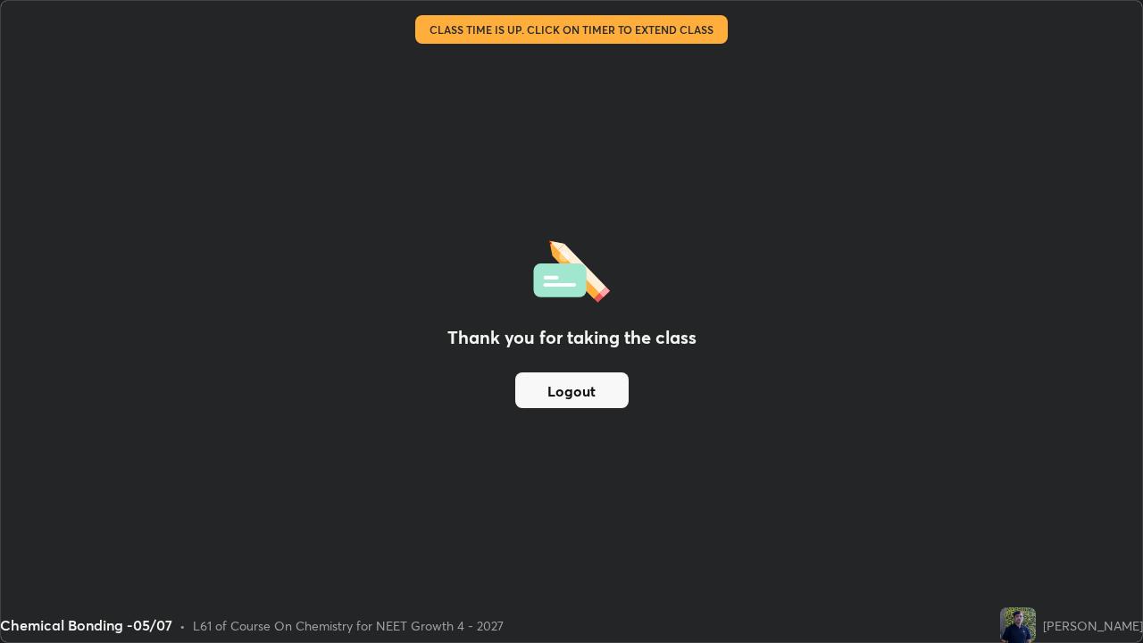
click at [560, 390] on button "Logout" at bounding box center [571, 390] width 113 height 36
